Goal: Information Seeking & Learning: Learn about a topic

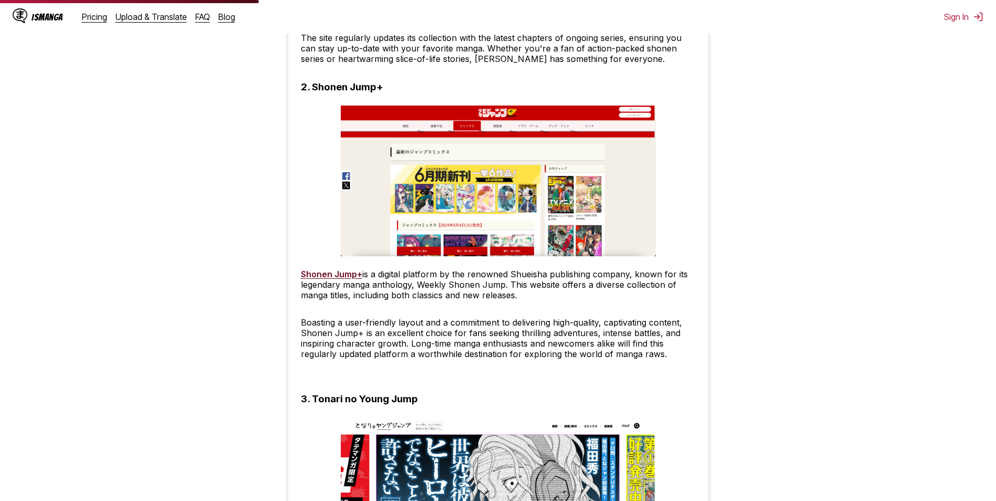
scroll to position [1096, 0]
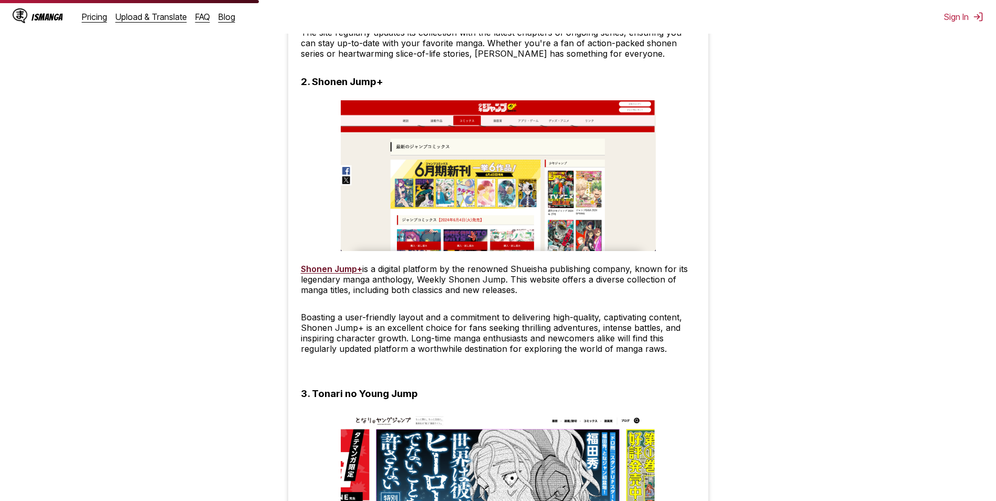
click at [331, 271] on link "Shonen Jump+" at bounding box center [331, 269] width 61 height 11
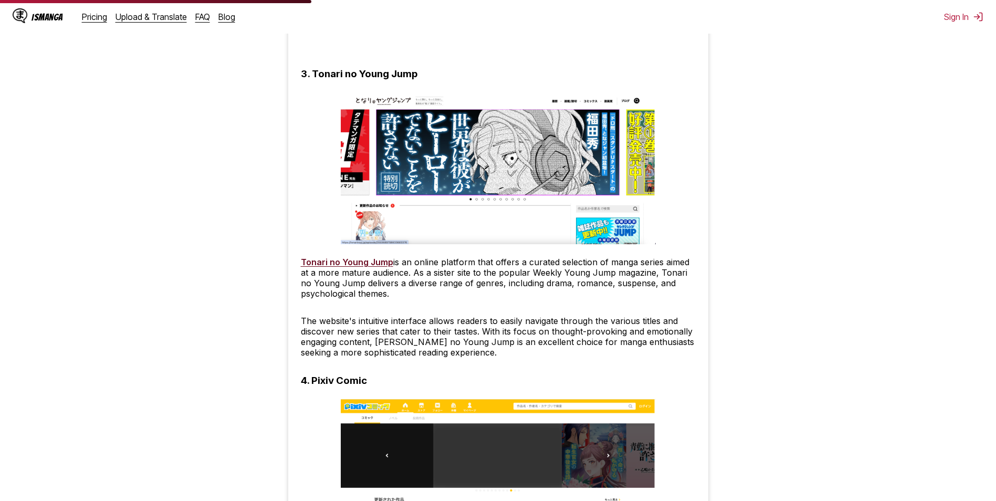
scroll to position [1479, 0]
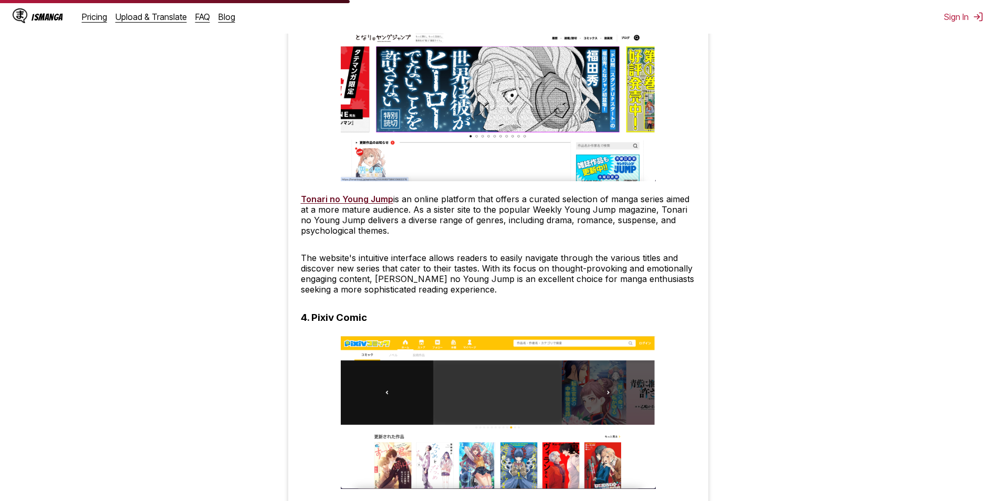
click at [342, 197] on link "Tonari no Young Jump" at bounding box center [347, 199] width 92 height 11
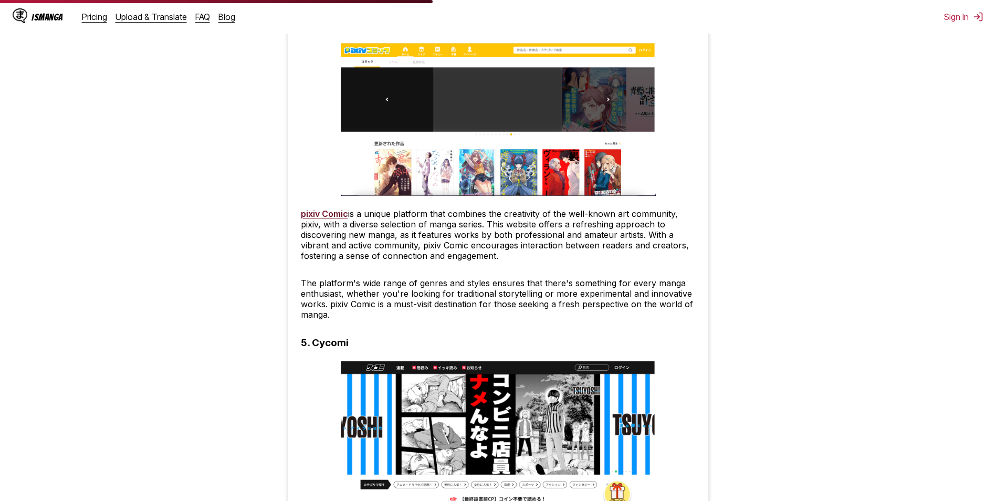
scroll to position [1856, 0]
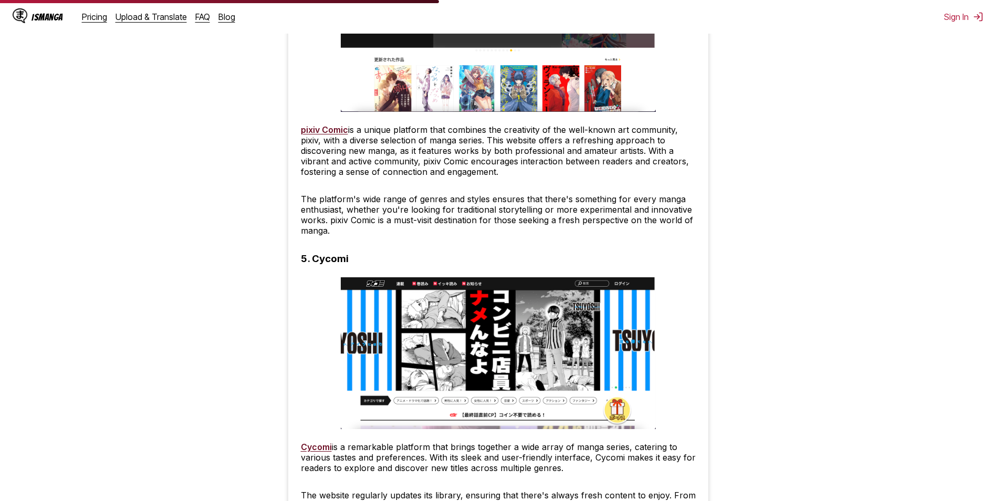
click at [335, 130] on link "pixiv Comic" at bounding box center [324, 129] width 47 height 11
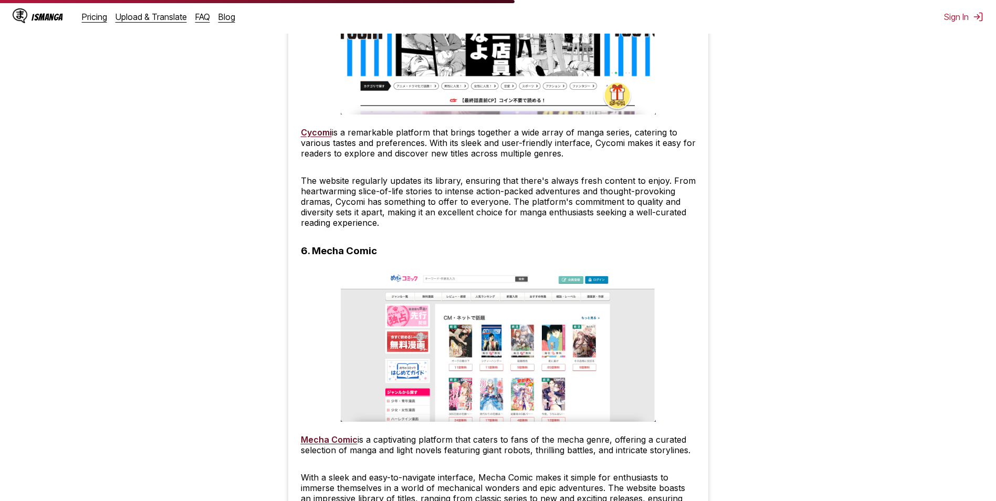
scroll to position [2181, 0]
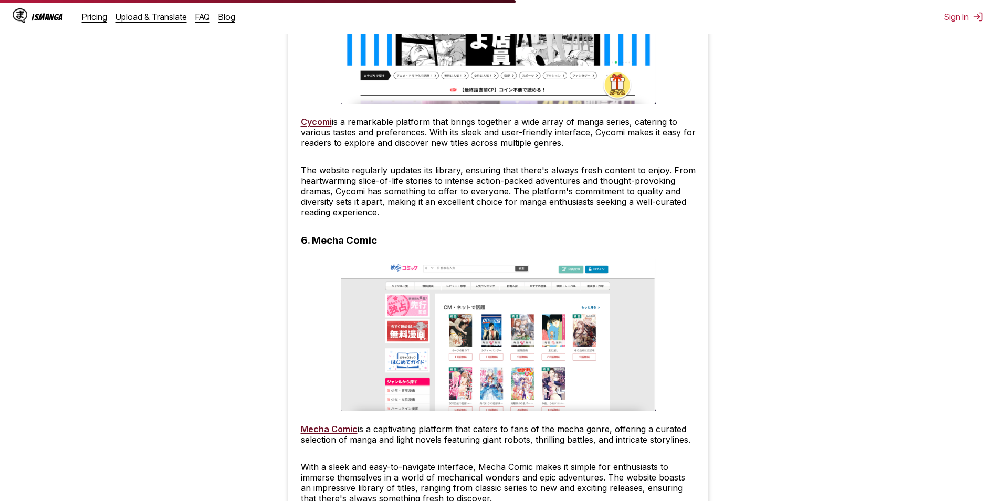
click at [321, 120] on link "Cycomi" at bounding box center [316, 122] width 31 height 11
click at [319, 426] on link "Mecha Comic" at bounding box center [329, 429] width 57 height 11
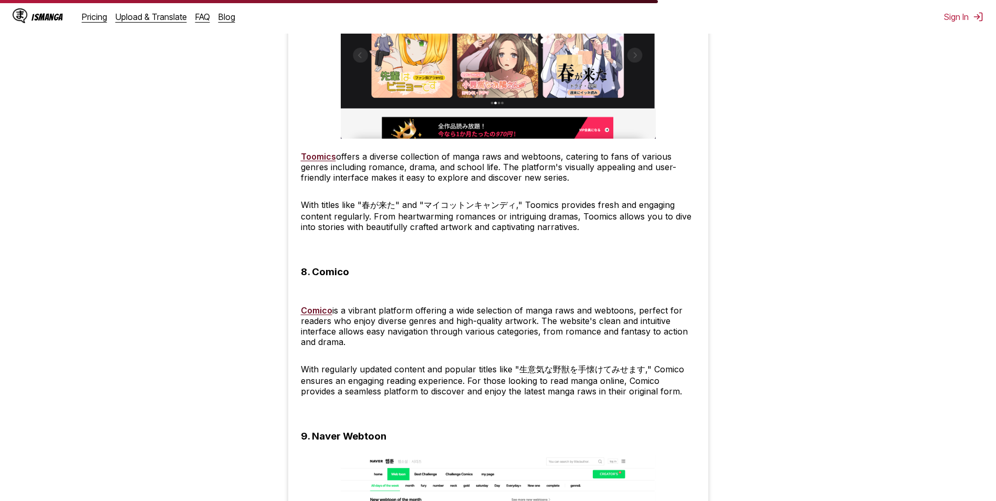
scroll to position [2783, 0]
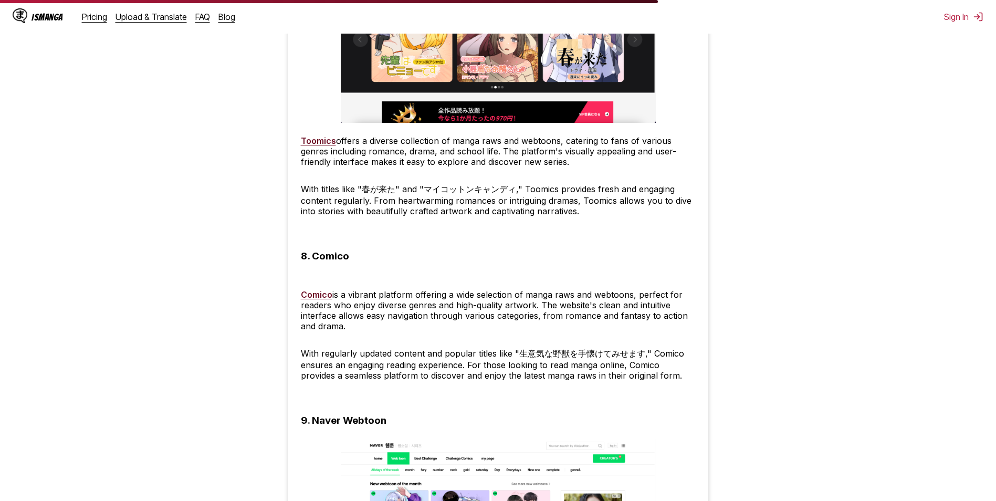
click at [315, 143] on link "Toomics" at bounding box center [318, 140] width 35 height 11
click at [319, 298] on link "Comico" at bounding box center [317, 294] width 32 height 11
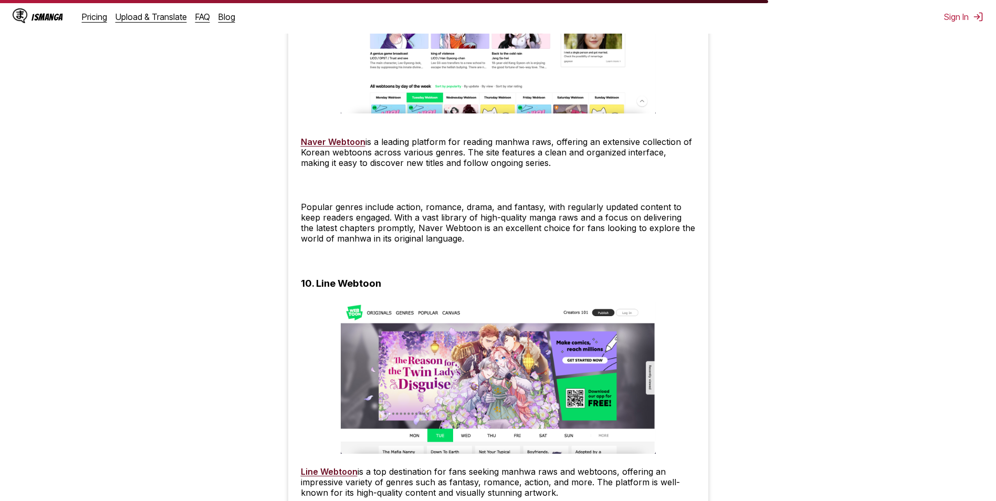
scroll to position [3250, 0]
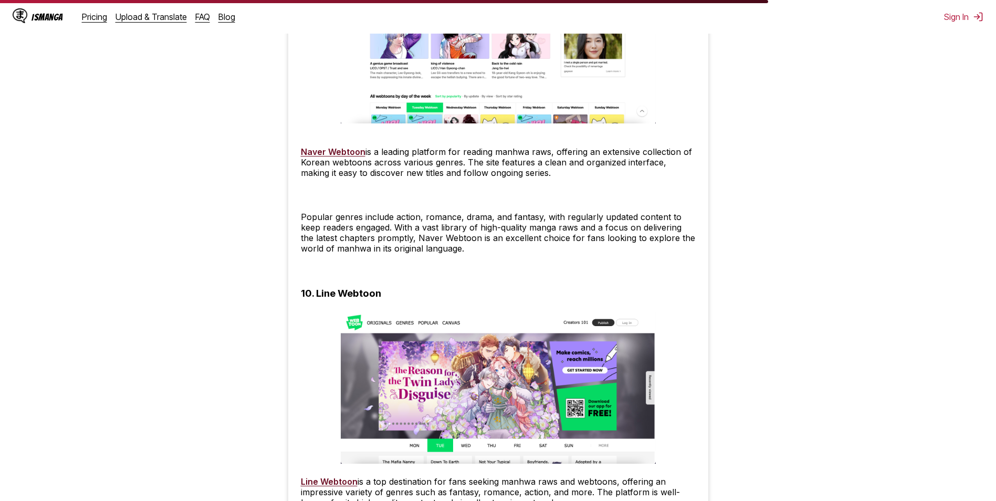
click at [341, 154] on link "Naver Webtoon" at bounding box center [333, 152] width 65 height 11
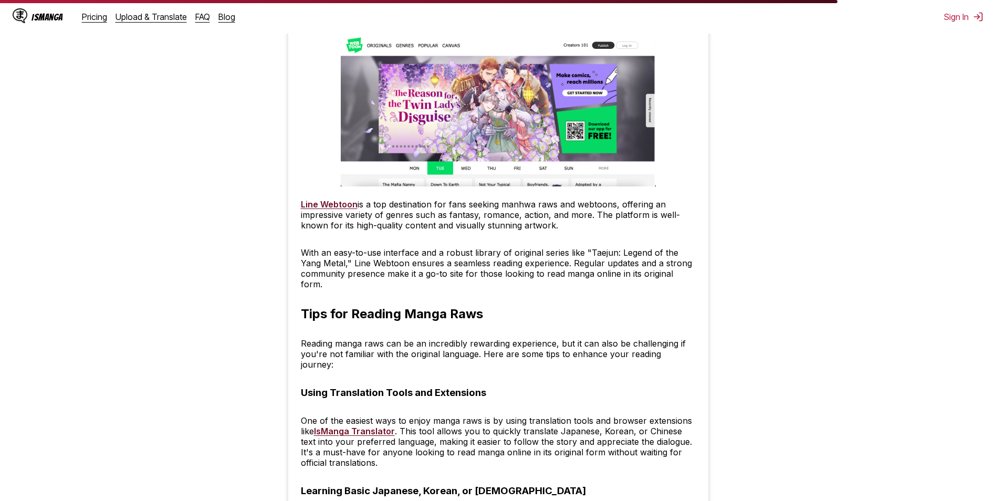
scroll to position [3543, 0]
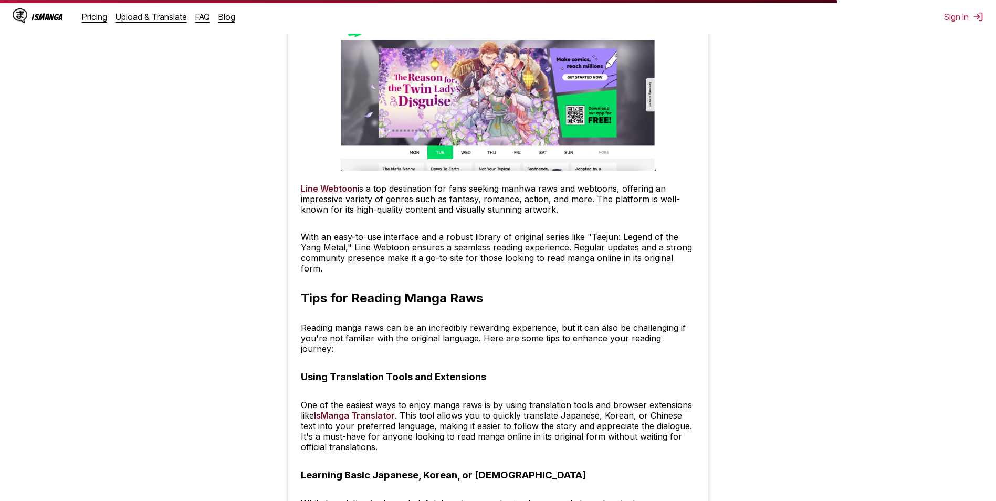
click at [344, 194] on link "Line Webtoon" at bounding box center [329, 188] width 57 height 11
